Goal: Task Accomplishment & Management: Use online tool/utility

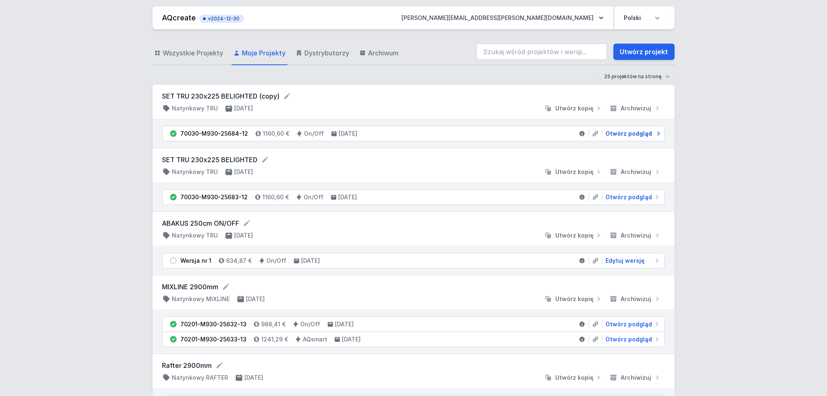
click at [632, 134] on span "Otwórz podgląd" at bounding box center [629, 134] width 46 height 8
select select "M"
select select "3000"
select select "2"
select select "opal"
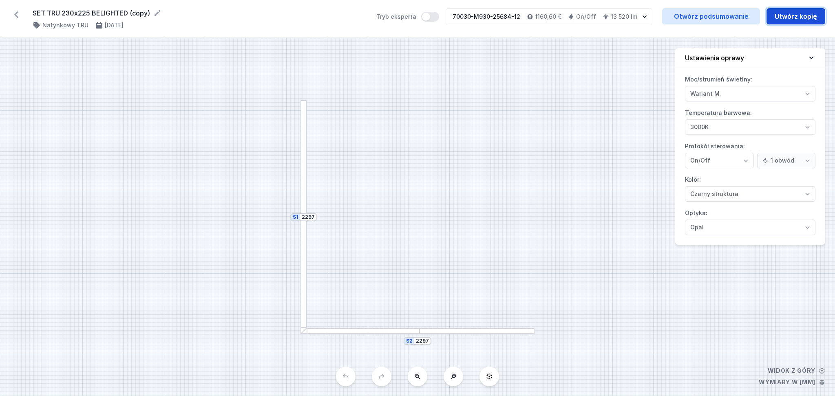
click at [794, 17] on button "Utwórz kopię" at bounding box center [796, 16] width 59 height 16
select select "M"
select select "3000"
select select "2"
select select "opal"
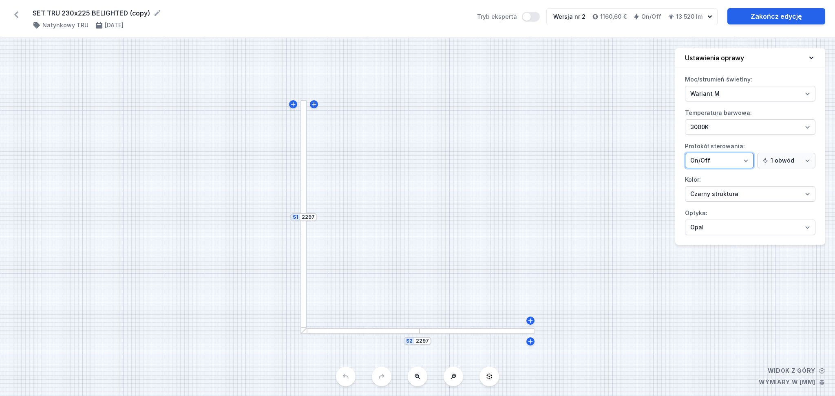
click at [744, 159] on select "On/Off SwitchDIM DALI AQsmart" at bounding box center [719, 160] width 69 height 15
select select "5"
click at [685, 153] on select "On/Off SwitchDIM DALI AQsmart" at bounding box center [719, 160] width 69 height 15
click at [787, 19] on link "Zakończ edycję" at bounding box center [777, 16] width 98 height 16
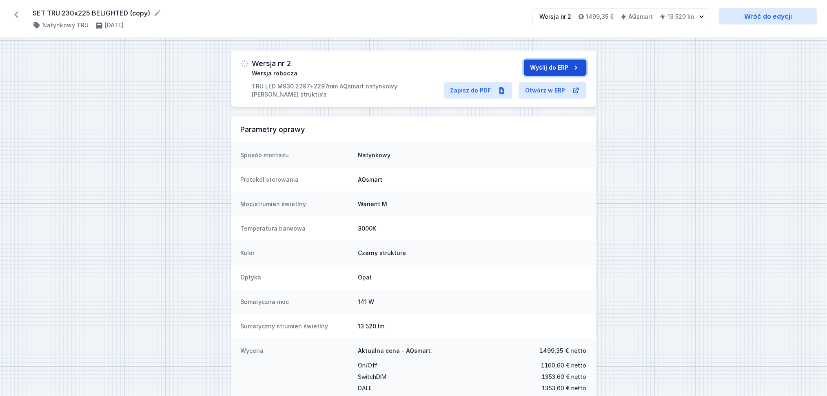
click at [540, 68] on button "Wyślij do ERP" at bounding box center [555, 68] width 63 height 16
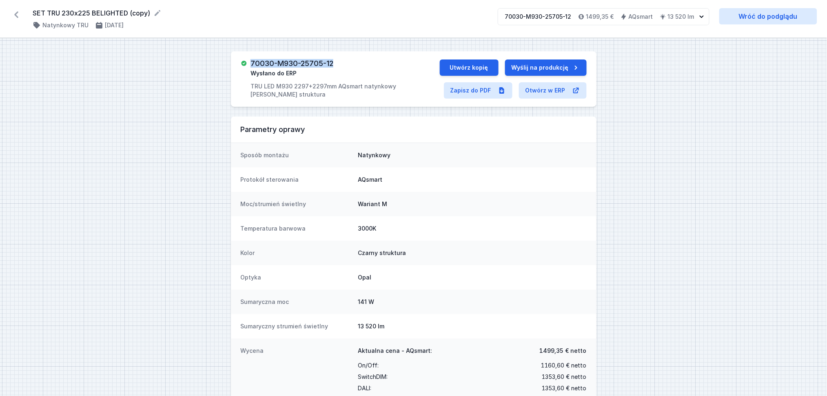
drag, startPoint x: 339, startPoint y: 62, endPoint x: 244, endPoint y: 58, distance: 95.5
click at [244, 58] on div "70030-M930-25705-12 Wysłano do ERP TRU LED M930 2297+2297mm AQsmart natynkowy […" at bounding box center [413, 78] width 365 height 55
copy h3 "70030-M930-25705-12"
click at [478, 94] on link "Zapisz do PDF" at bounding box center [478, 90] width 69 height 16
